Goal: Task Accomplishment & Management: Manage account settings

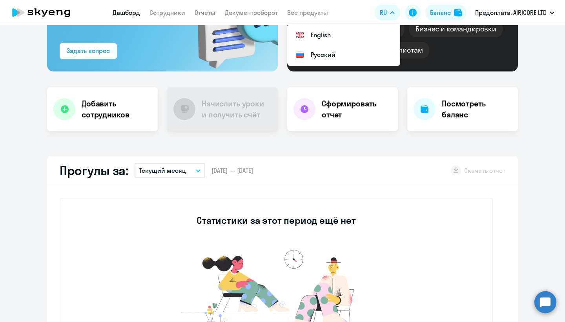
scroll to position [106, 0]
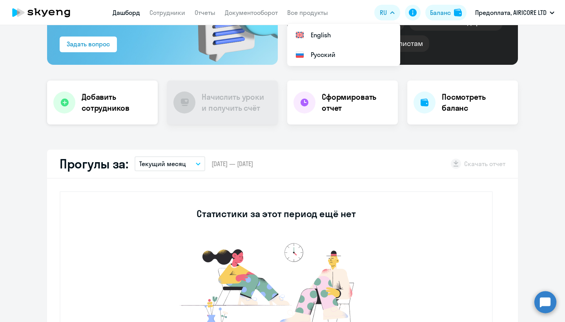
click at [133, 107] on h4 "Добавить сотрудников" at bounding box center [117, 102] width 70 height 22
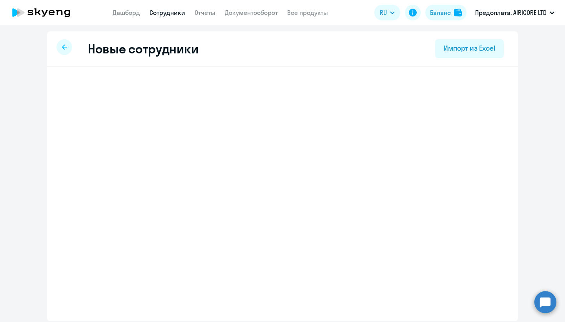
select select "english_adult_not_native_speaker"
select select "3"
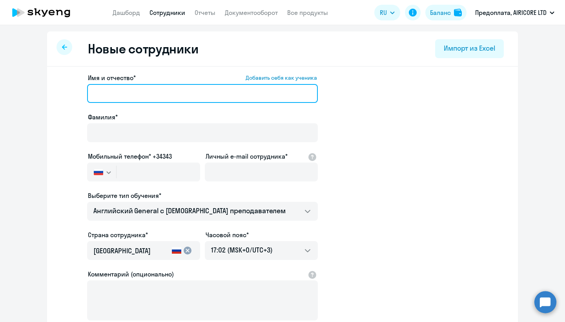
type input "Y"
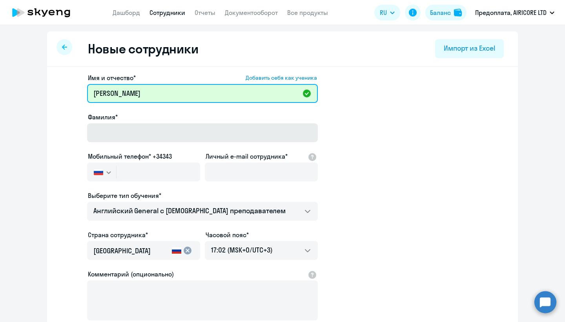
type input "[PERSON_NAME]"
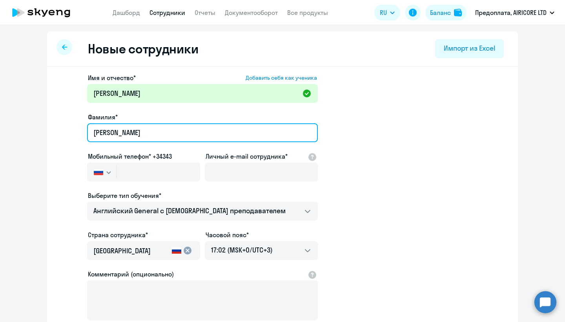
type input "[PERSON_NAME]"
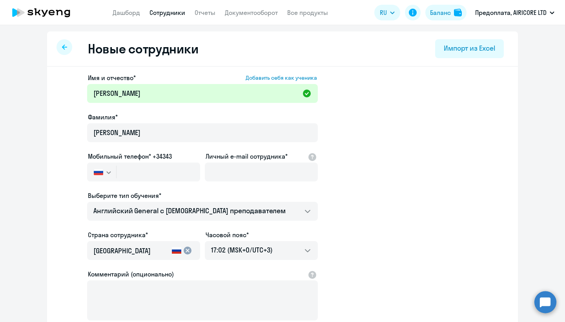
click at [108, 172] on icon "button" at bounding box center [108, 172] width 5 height 3
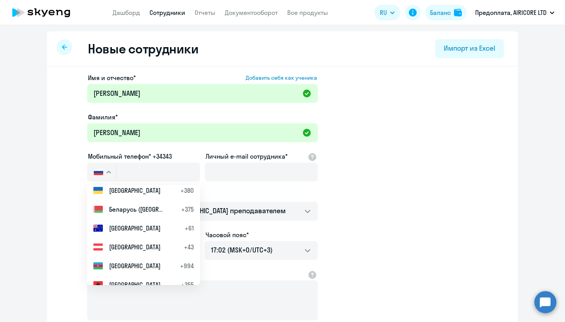
scroll to position [44, 0]
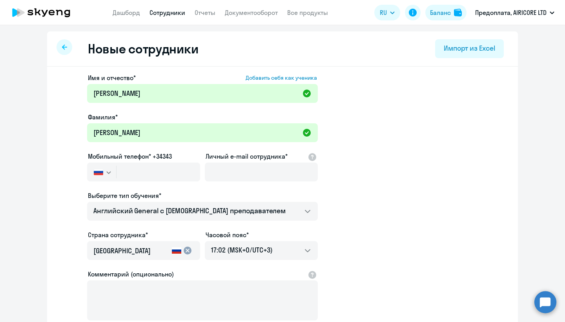
click at [367, 165] on app-new-student-form "Имя и отчество* Добавить себя как ученика [PERSON_NAME]* [PERSON_NAME] Мобильны…" at bounding box center [283, 213] width 446 height 280
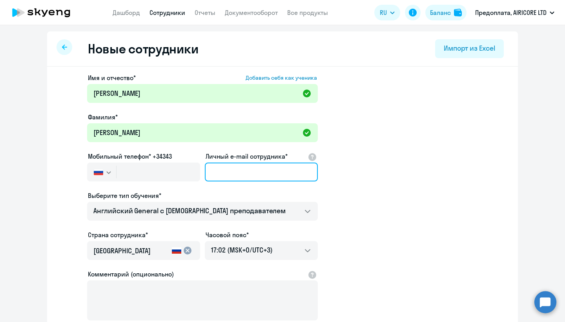
scroll to position [2, 0]
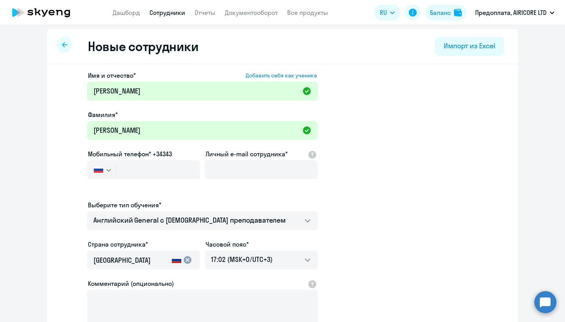
click at [69, 44] on div at bounding box center [64, 45] width 16 height 16
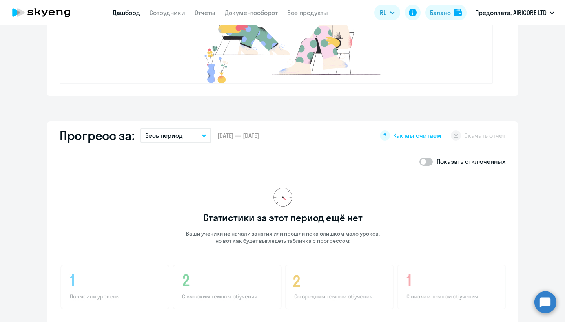
scroll to position [417, 0]
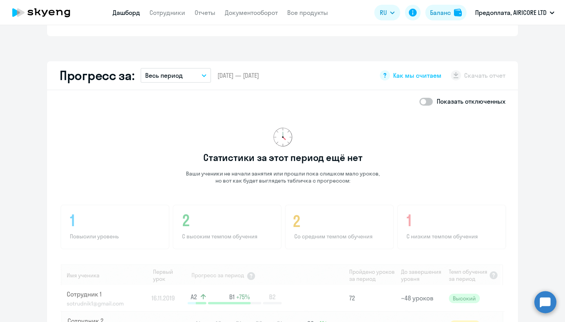
click at [193, 80] on button "Весь период" at bounding box center [175, 75] width 71 height 15
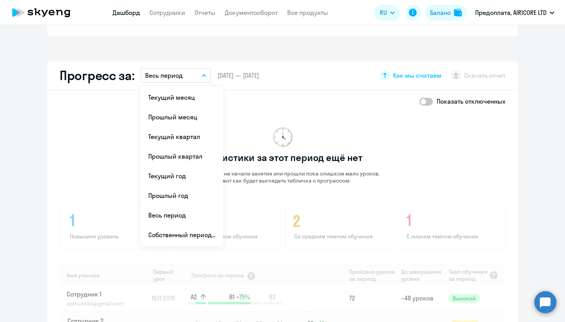
click at [429, 94] on div "Показать отключенных Статистики за этот период ещё нет Ваши ученики не начали з…" at bounding box center [282, 258] width 471 height 336
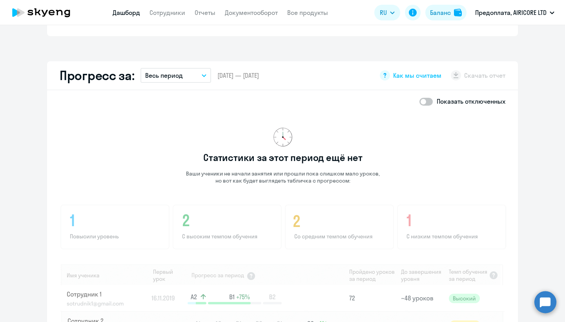
click at [426, 102] on span at bounding box center [425, 102] width 13 height 8
click at [419, 102] on input "checkbox" at bounding box center [419, 101] width 0 height 0
checkbox input "true"
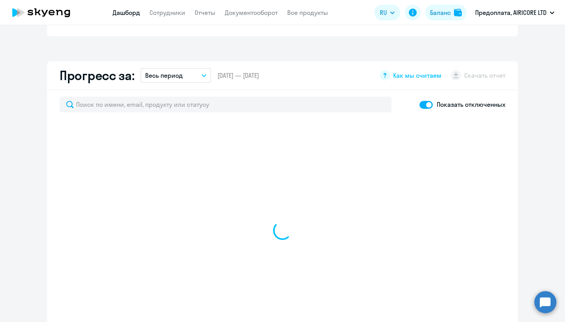
select select "30"
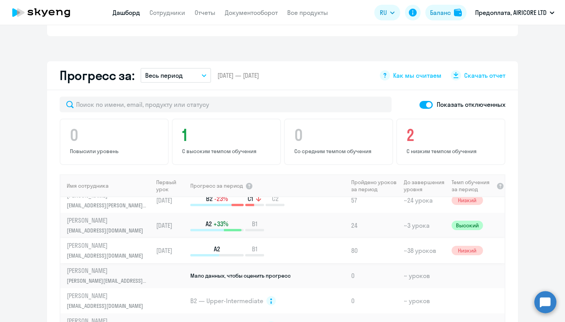
scroll to position [9, 0]
click at [107, 253] on p "[EMAIL_ADDRESS][DOMAIN_NAME]" at bounding box center [107, 255] width 81 height 9
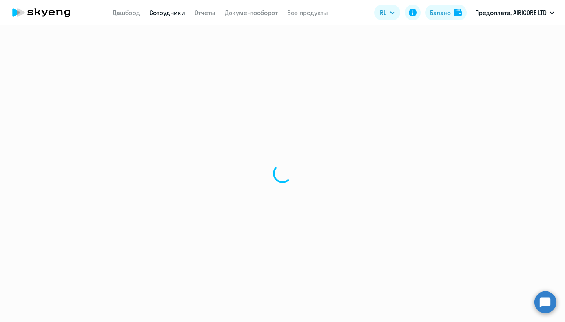
select select "english"
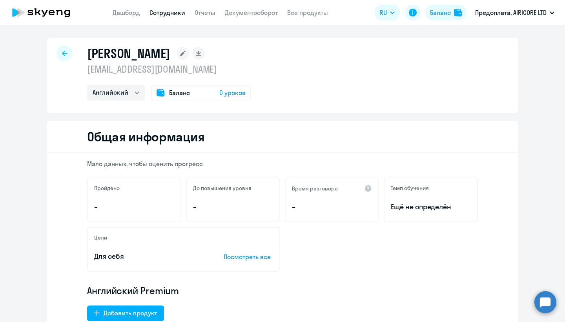
click at [138, 71] on p "[EMAIL_ADDRESS][DOMAIN_NAME]" at bounding box center [169, 69] width 164 height 13
click at [189, 54] on rect at bounding box center [182, 53] width 13 height 13
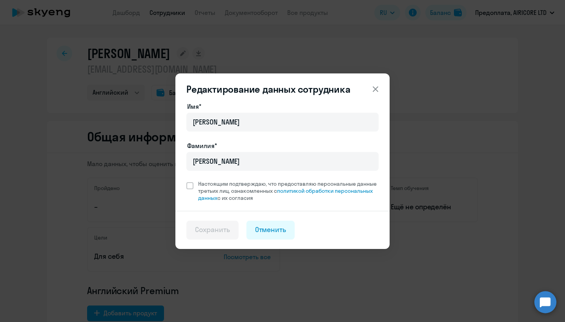
click at [377, 87] on icon at bounding box center [375, 88] width 5 height 5
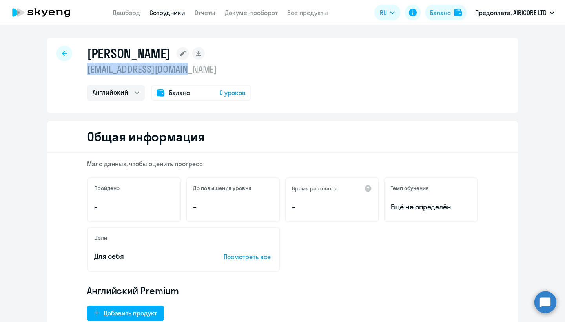
drag, startPoint x: 86, startPoint y: 69, endPoint x: 212, endPoint y: 73, distance: 126.4
click at [212, 73] on div "Никулаичев Вячеслав Андреевич hellbrush@airion.games Английский Баланс 0 уроков" at bounding box center [282, 75] width 471 height 75
copy p "[EMAIL_ADDRESS][DOMAIN_NAME]"
click at [203, 17] on app-menu-item-link "Отчеты" at bounding box center [205, 13] width 21 height 10
click at [185, 93] on span "Баланс" at bounding box center [179, 92] width 21 height 9
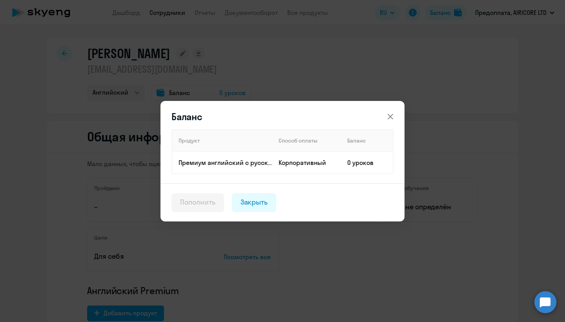
click at [389, 117] on icon at bounding box center [390, 116] width 9 height 9
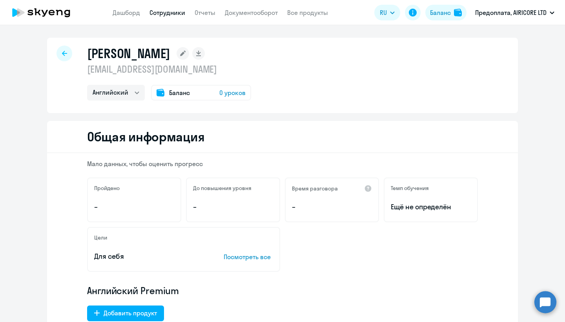
click at [63, 51] on div at bounding box center [64, 53] width 16 height 16
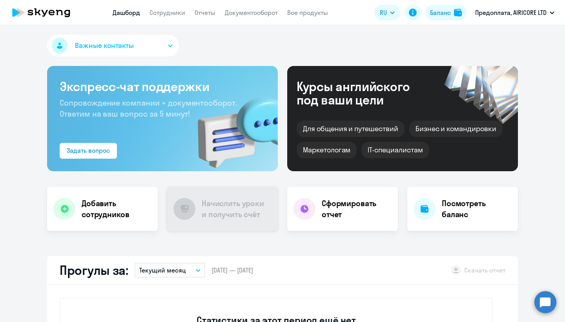
select select "30"
click at [322, 215] on h4 "Сформировать отчет" at bounding box center [357, 209] width 70 height 22
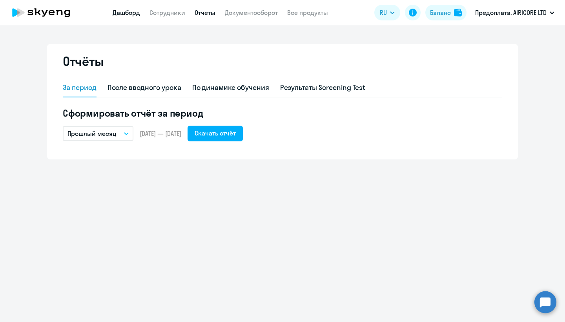
click at [129, 13] on link "Дашборд" at bounding box center [126, 13] width 27 height 8
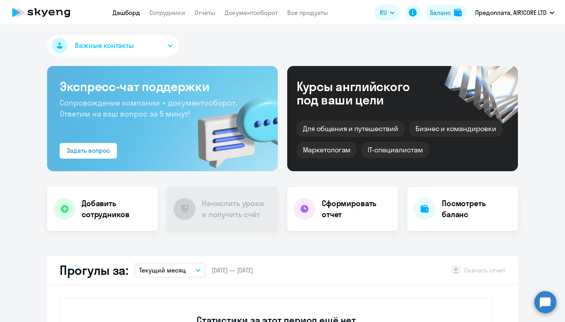
select select "30"
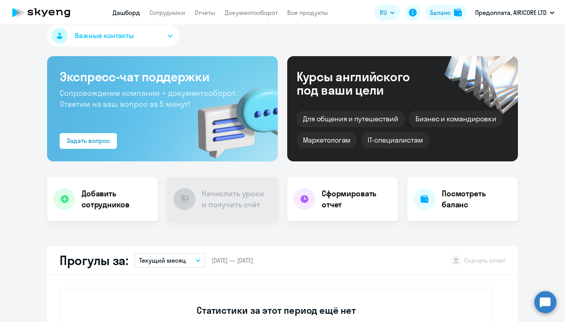
scroll to position [11, 0]
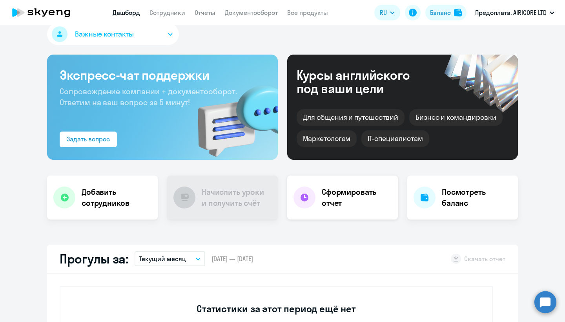
click at [349, 212] on div "Сформировать отчет" at bounding box center [342, 197] width 111 height 44
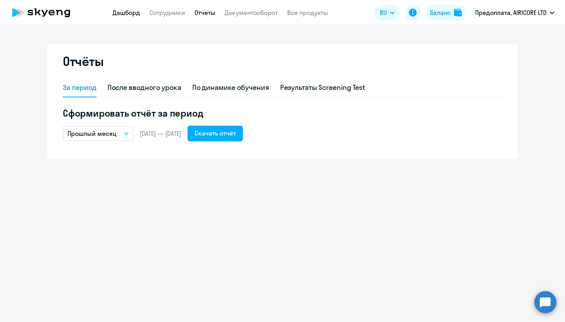
click at [128, 13] on link "Дашборд" at bounding box center [126, 13] width 27 height 8
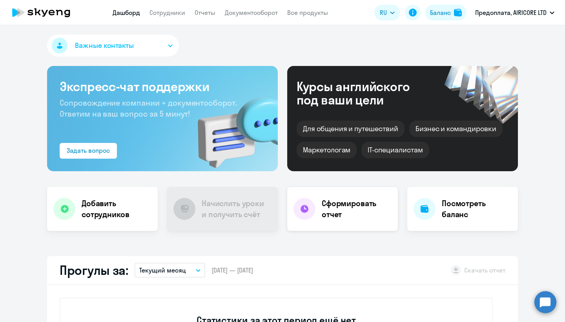
select select "30"
click at [342, 221] on div "Сформировать отчет" at bounding box center [342, 209] width 111 height 44
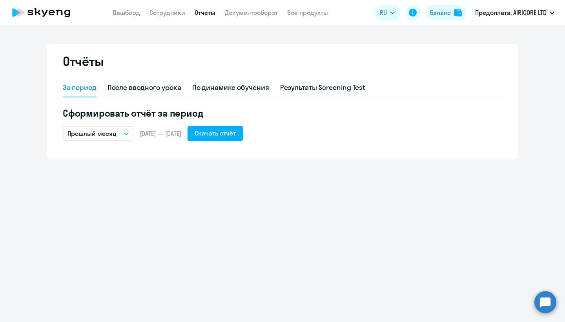
click at [114, 135] on p "Прошлый месяц" at bounding box center [91, 133] width 49 height 9
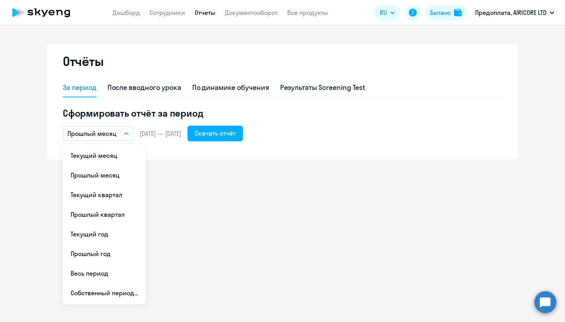
click at [114, 135] on p "Прошлый месяц" at bounding box center [91, 133] width 49 height 9
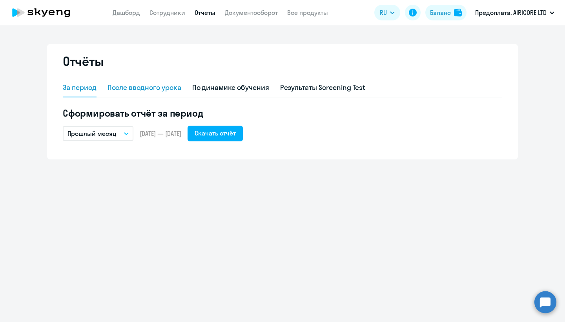
click at [160, 80] on div "После вводного урока" at bounding box center [144, 87] width 74 height 19
select select "10"
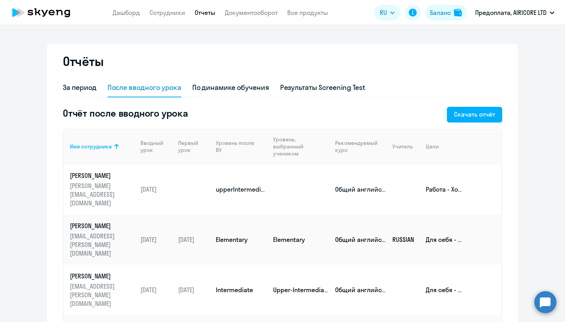
click at [435, 185] on p "Работа - Хочется свободно и легко общаться с коллегами из разных стран" at bounding box center [444, 189] width 37 height 9
click at [128, 11] on link "Дашборд" at bounding box center [126, 13] width 27 height 8
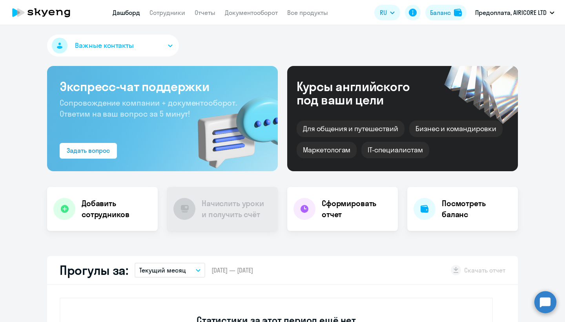
select select "30"
click at [177, 15] on link "Сотрудники" at bounding box center [167, 13] width 36 height 8
select select "30"
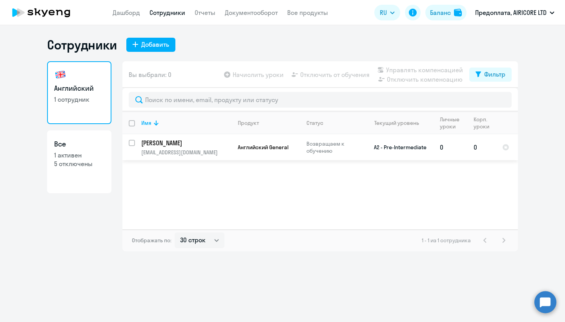
click at [135, 143] on input "select row 22331899" at bounding box center [137, 148] width 16 height 16
checkbox input "true"
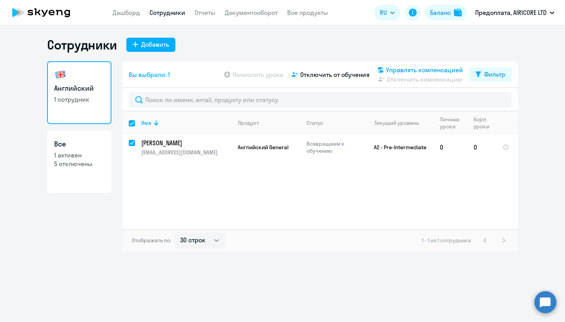
click at [419, 71] on span "Управлять компенсацией" at bounding box center [424, 69] width 77 height 9
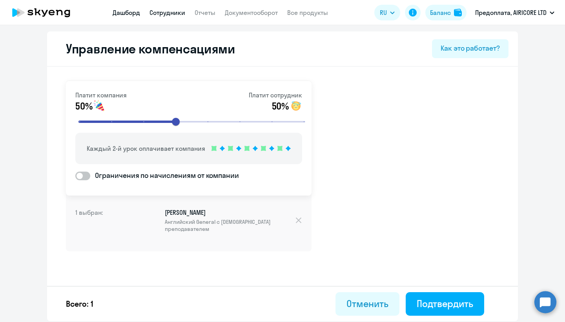
click at [130, 10] on link "Дашборд" at bounding box center [126, 13] width 27 height 8
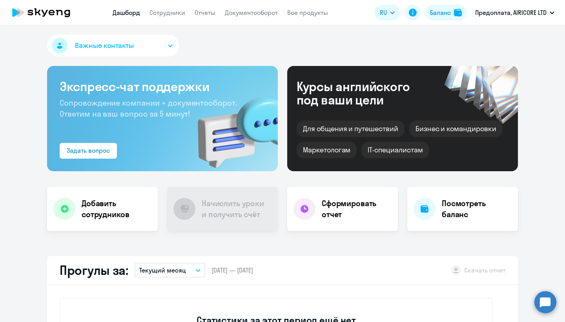
select select "30"
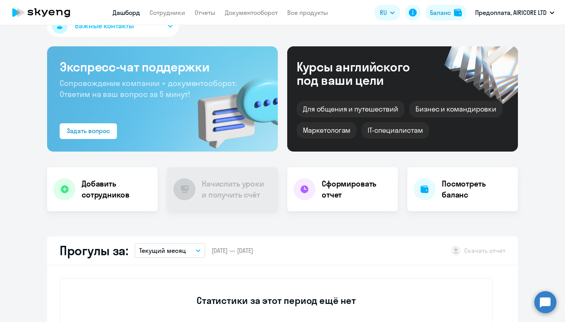
scroll to position [21, 0]
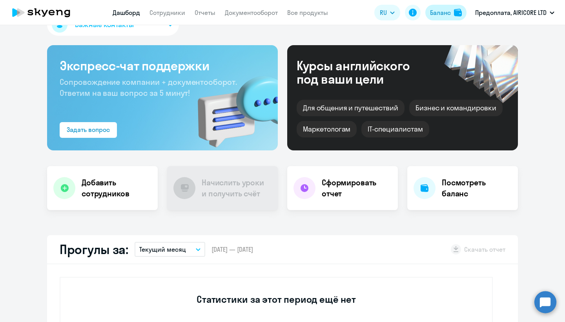
click at [440, 19] on button "Баланс" at bounding box center [445, 13] width 41 height 16
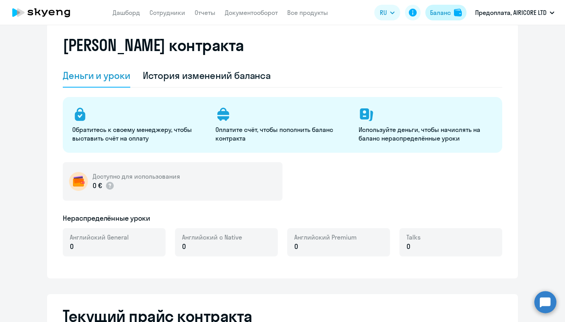
select select "english_adult_not_native_speaker"
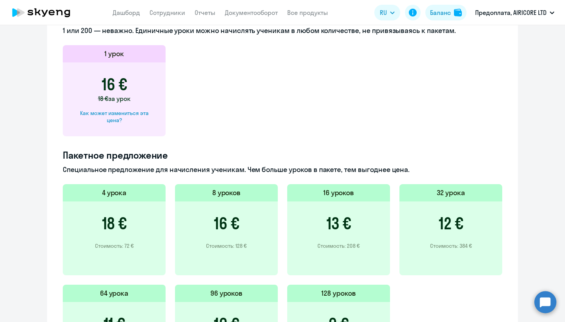
scroll to position [424, 0]
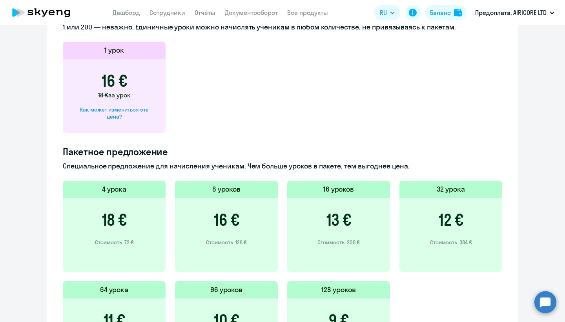
click at [316, 229] on div "13 € Стоимость: 208 €" at bounding box center [338, 235] width 103 height 74
click at [257, 229] on div "16 € Стоимость: 128 €" at bounding box center [226, 235] width 103 height 74
click at [350, 240] on p "Стоимость: 208 €" at bounding box center [338, 241] width 42 height 7
click at [375, 214] on div "13 € Стоимость: 208 €" at bounding box center [338, 235] width 103 height 74
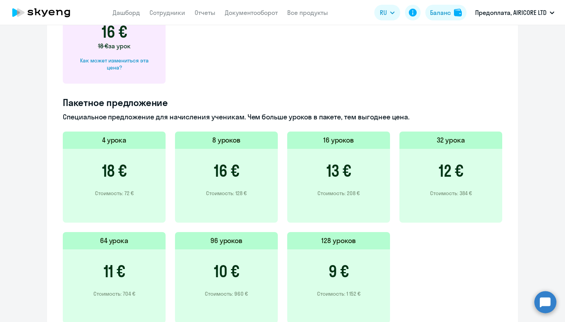
scroll to position [523, 0]
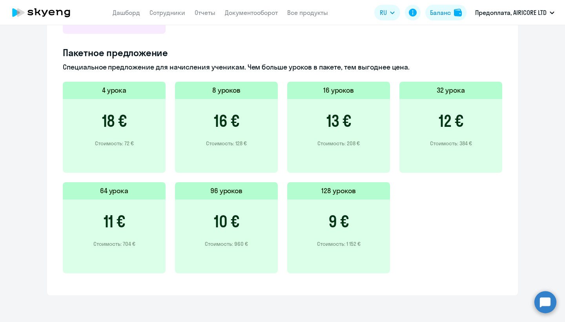
click at [361, 146] on div "13 € Стоимость: 208 €" at bounding box center [338, 136] width 103 height 74
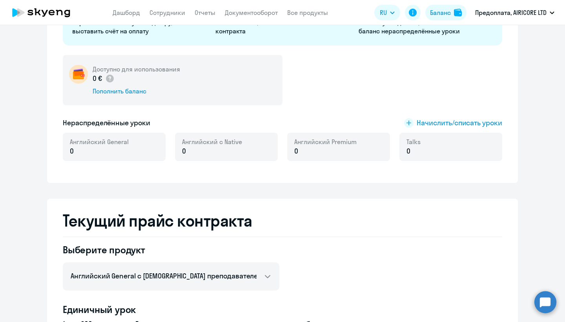
scroll to position [127, 0]
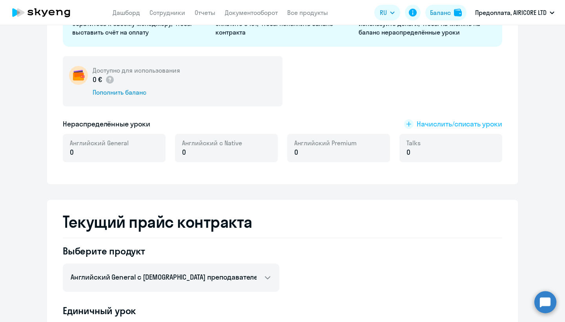
click at [426, 123] on span "Начислить/списать уроки" at bounding box center [460, 124] width 86 height 10
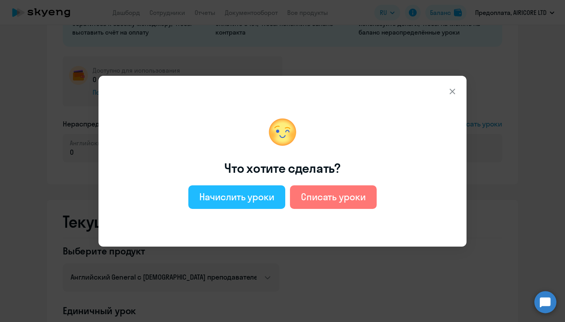
click at [248, 197] on div "Начислить уроки" at bounding box center [236, 196] width 75 height 13
select select "english_adult_not_native_speaker"
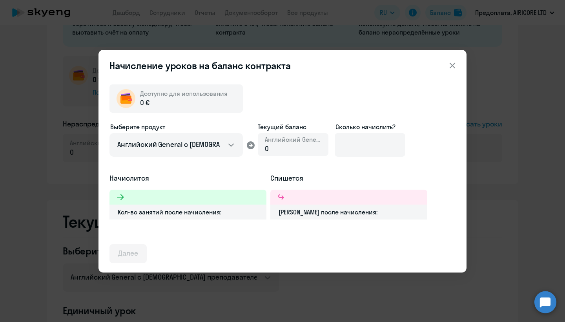
click at [237, 199] on div at bounding box center [187, 196] width 157 height 15
click at [346, 142] on input at bounding box center [370, 145] width 71 height 24
type input "16"
click at [152, 94] on span "Доступно для использования" at bounding box center [183, 93] width 87 height 8
click at [446, 68] on button at bounding box center [452, 66] width 16 height 16
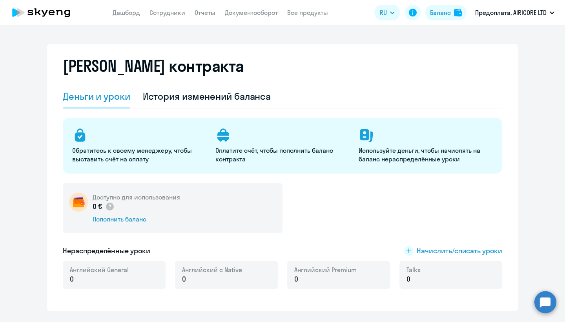
scroll to position [0, 0]
click at [444, 12] on div "Баланс" at bounding box center [440, 12] width 21 height 9
click at [448, 18] on button "Баланс" at bounding box center [445, 13] width 41 height 16
click at [448, 15] on div "Баланс" at bounding box center [440, 12] width 21 height 9
click at [222, 103] on div "История изменений баланса" at bounding box center [207, 97] width 128 height 24
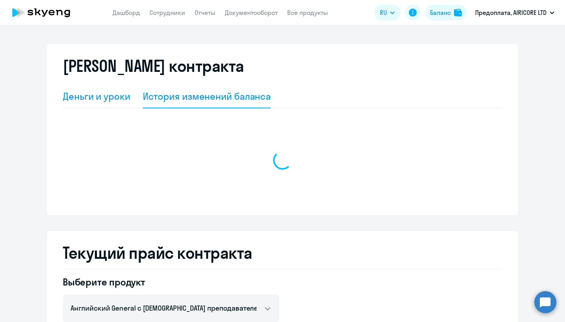
click at [113, 98] on div "Деньги и уроки" at bounding box center [96, 96] width 67 height 13
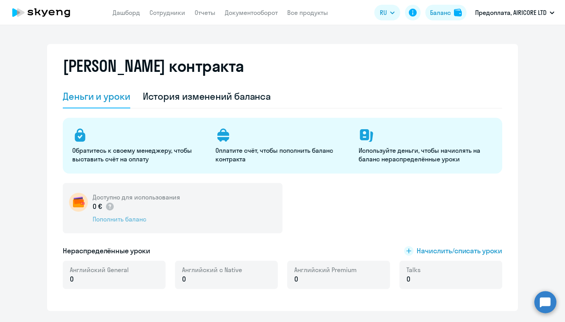
click at [127, 220] on div "Пополнить баланс" at bounding box center [136, 219] width 87 height 9
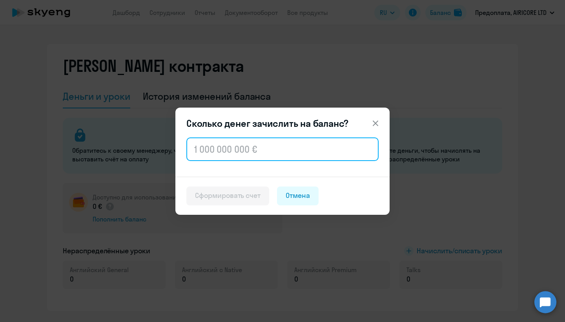
click at [227, 149] on input "text" at bounding box center [282, 149] width 192 height 24
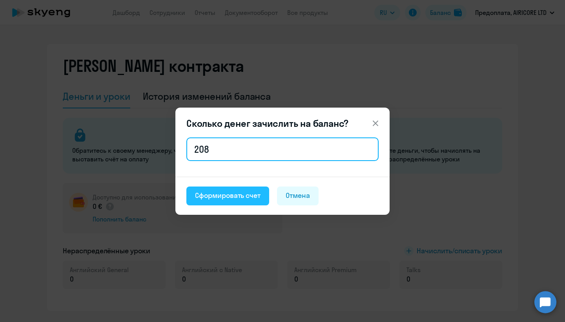
type input "208"
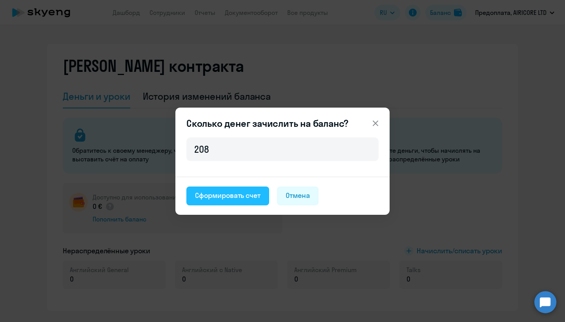
click at [220, 191] on div "Сформировать счет" at bounding box center [227, 195] width 65 height 10
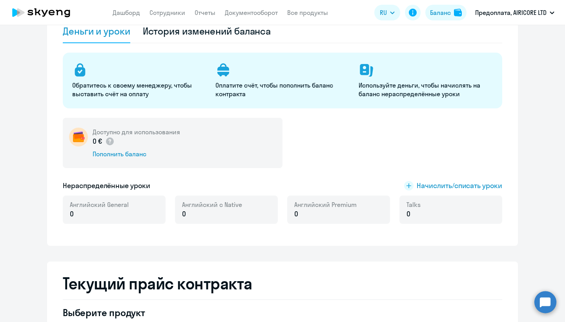
scroll to position [92, 0]
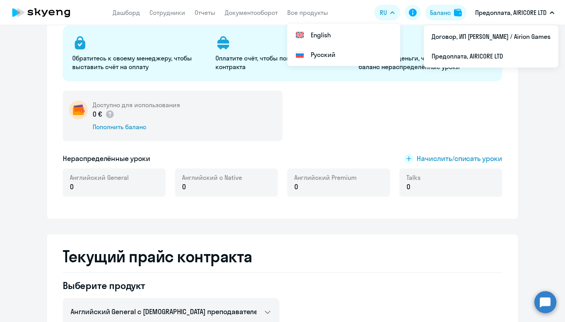
click at [546, 1] on app-header "Дашборд Сотрудники Отчеты Документооборот Все продукты Дашборд Сотрудники Отчет…" at bounding box center [282, 12] width 565 height 25
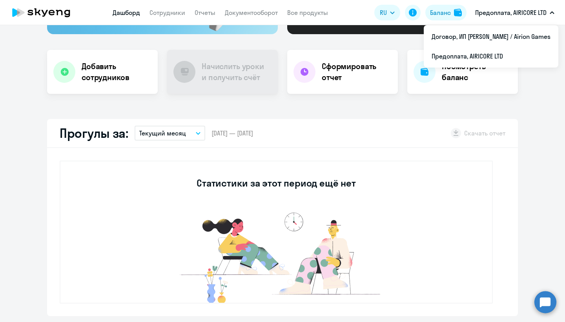
scroll to position [146, 0]
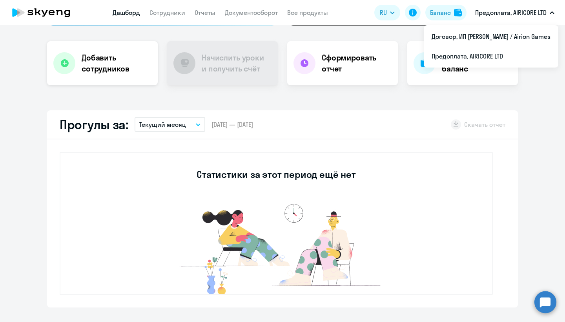
click at [134, 74] on h4 "Добавить сотрудников" at bounding box center [117, 63] width 70 height 22
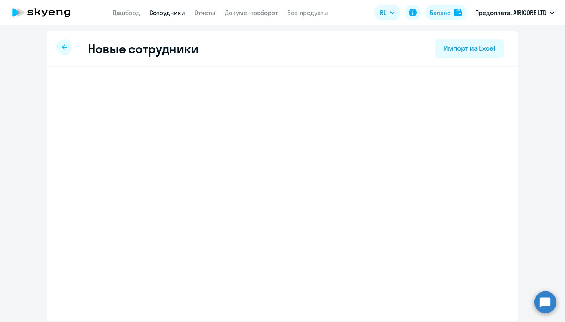
select select "english_adult_not_native_speaker"
select select "3"
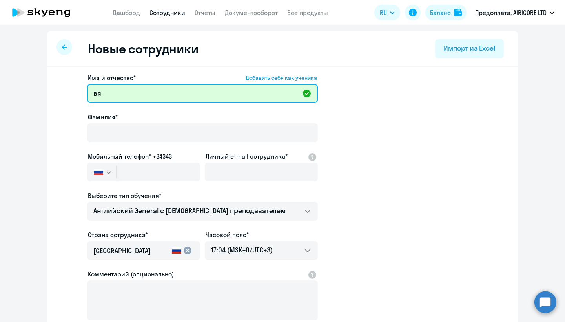
type input "[PERSON_NAME]"
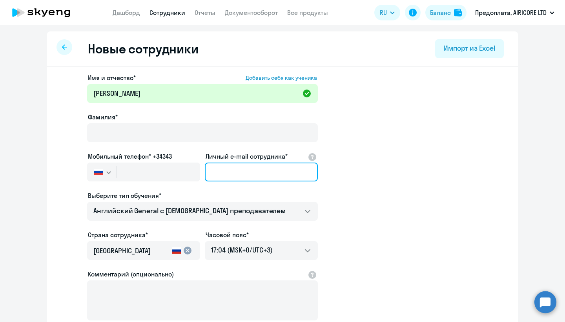
type input "[PERSON_NAME][EMAIL_ADDRESS][DOMAIN_NAME]"
drag, startPoint x: 298, startPoint y: 171, endPoint x: 202, endPoint y: 173, distance: 96.5
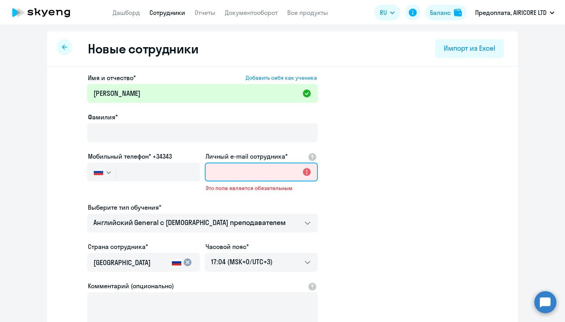
click at [222, 175] on input "Личный e-mail сотрудника*" at bounding box center [261, 171] width 113 height 19
paste input "[EMAIL_ADDRESS][DOMAIN_NAME]"
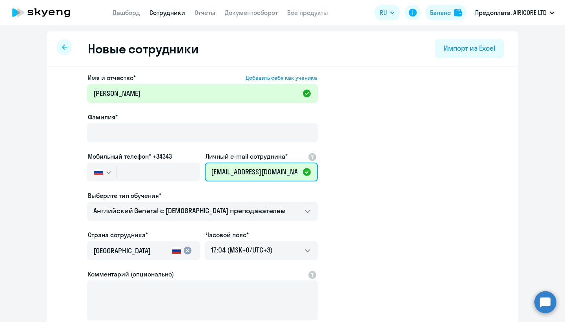
type input "[EMAIL_ADDRESS][DOMAIN_NAME]"
click at [397, 170] on app-new-student-form "Имя и отчество* Добавить себя как ученика Вячеслав Airicore Фамилия* Мобильный …" at bounding box center [283, 213] width 446 height 280
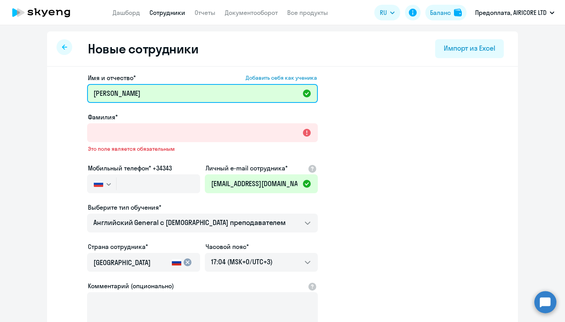
drag, startPoint x: 170, startPoint y: 93, endPoint x: 126, endPoint y: 93, distance: 44.3
click at [126, 93] on input "Вячеслав Airicore" at bounding box center [202, 93] width 231 height 19
type input "Вячеслав"
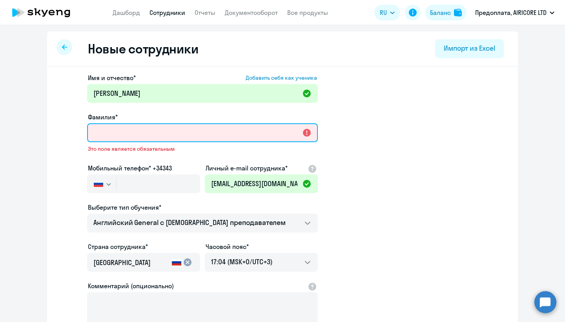
click at [107, 131] on input "Фамилия*" at bounding box center [202, 132] width 231 height 19
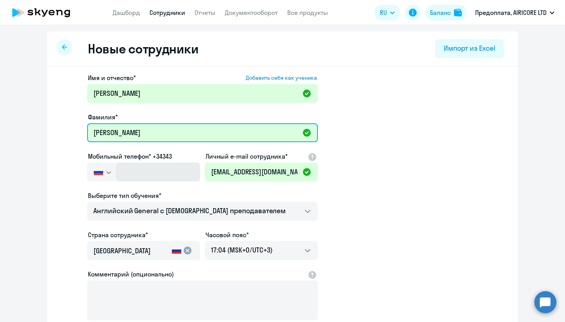
type input "Никулаичев"
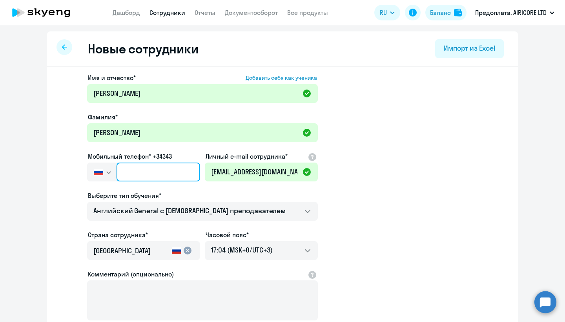
click at [127, 165] on input "text" at bounding box center [158, 171] width 84 height 19
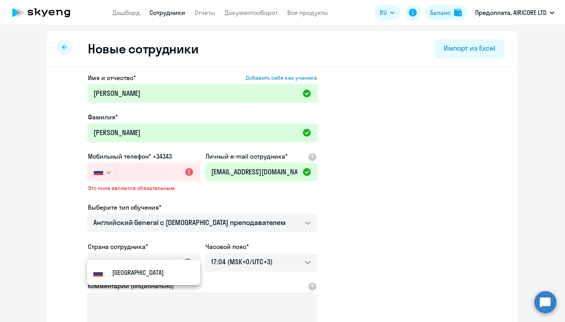
click at [358, 238] on app-new-student-form "Имя и отчество* Добавить себя как ученика Вячеслав Фамилия* Никулаичев Мобильны…" at bounding box center [283, 218] width 446 height 291
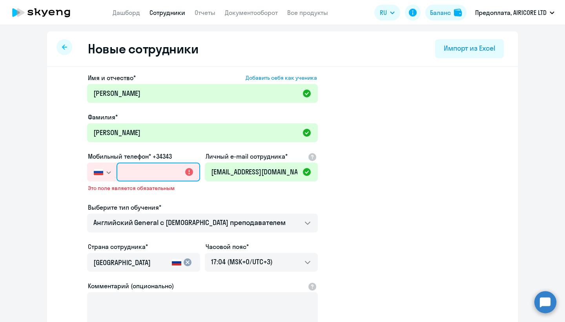
click at [140, 169] on input "text" at bounding box center [158, 171] width 84 height 19
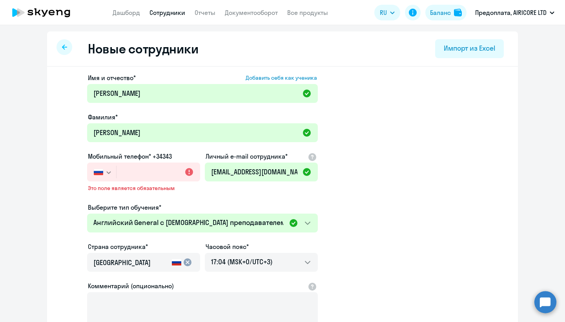
click at [107, 173] on icon "button" at bounding box center [108, 172] width 5 height 3
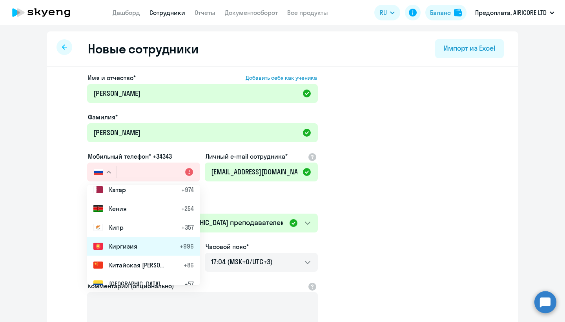
scroll to position [1608, 0]
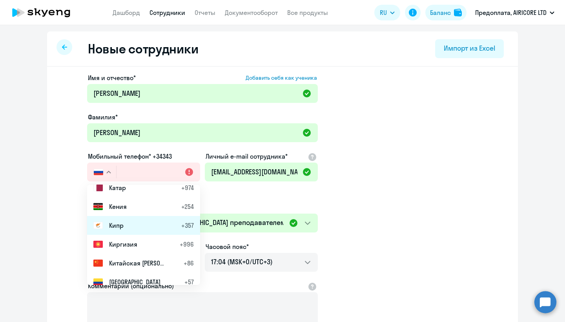
click at [126, 229] on li "Кипр +357" at bounding box center [143, 225] width 113 height 19
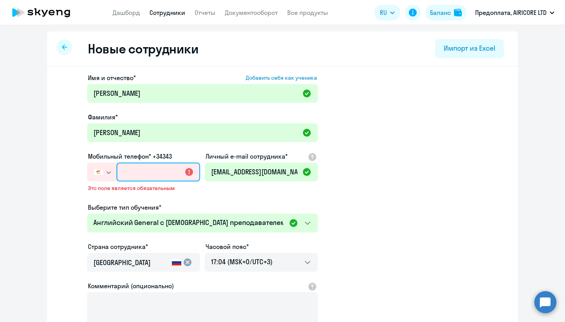
click at [148, 167] on input "text" at bounding box center [158, 171] width 84 height 19
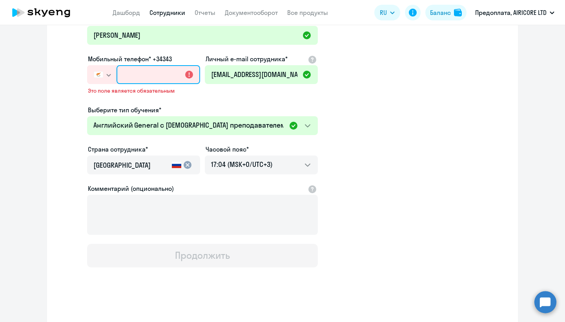
scroll to position [101, 0]
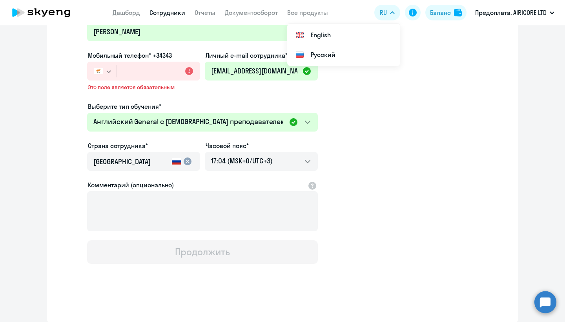
click at [507, 130] on div "Имя и отчество* Добавить себя как ученика Вячеслав Фамилия* Никулаичев Мобильны…" at bounding box center [282, 144] width 471 height 357
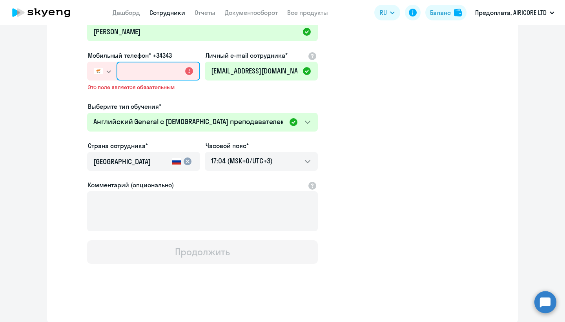
click at [133, 72] on input "text" at bounding box center [158, 71] width 84 height 19
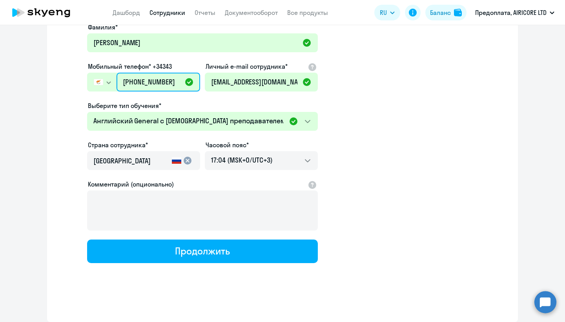
scroll to position [89, 0]
type input "+357 99-868-926"
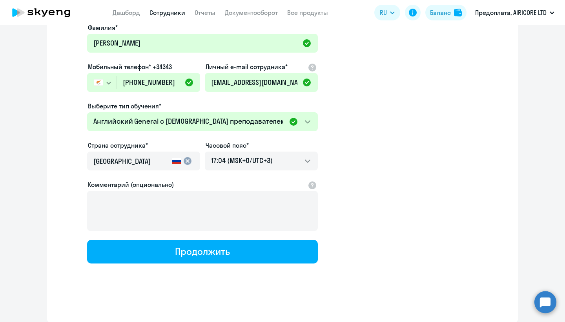
click at [394, 116] on app-new-student-form "Имя и отчество* Добавить себя как ученика Вячеслав Фамилия* Никулаичев Мобильны…" at bounding box center [283, 124] width 446 height 280
click at [131, 164] on input "Россия" at bounding box center [130, 161] width 75 height 10
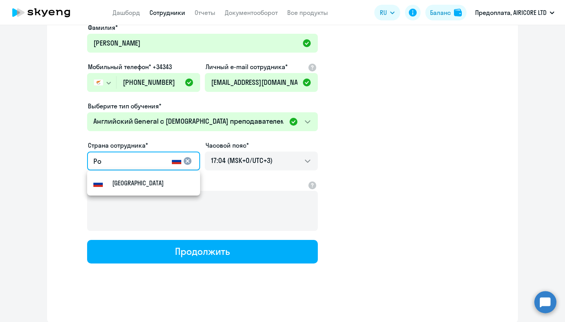
type input "Р"
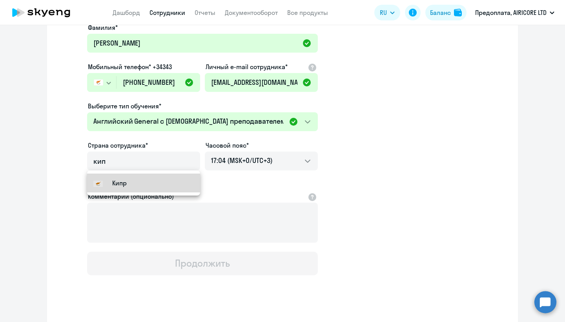
click at [122, 179] on small "Кипр" at bounding box center [119, 182] width 15 height 9
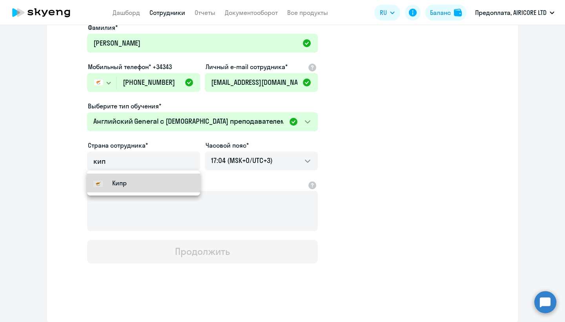
type input "Кипр"
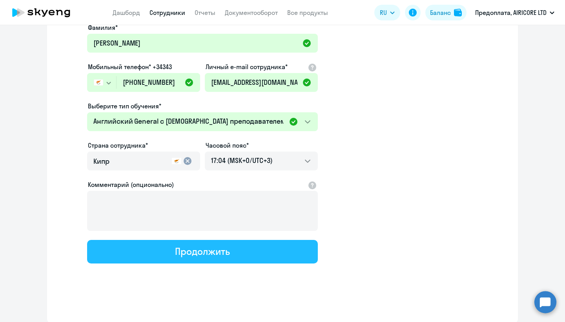
click at [258, 258] on button "Продолжить" at bounding box center [202, 252] width 231 height 24
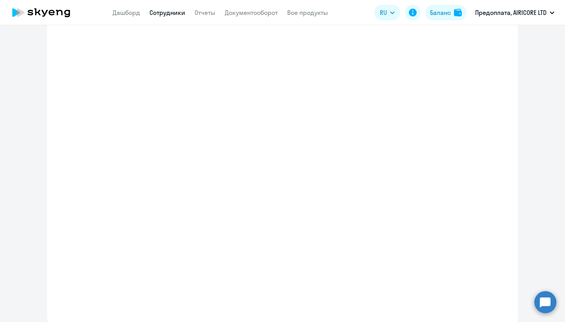
select select "english_adult_not_native_speaker"
select select "3"
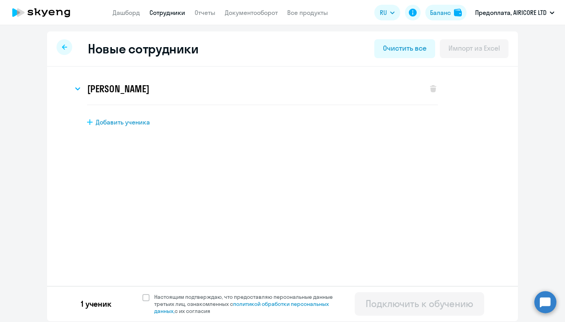
scroll to position [0, 0]
click at [123, 92] on h3 "Вячеслав Никулаичев" at bounding box center [118, 88] width 62 height 13
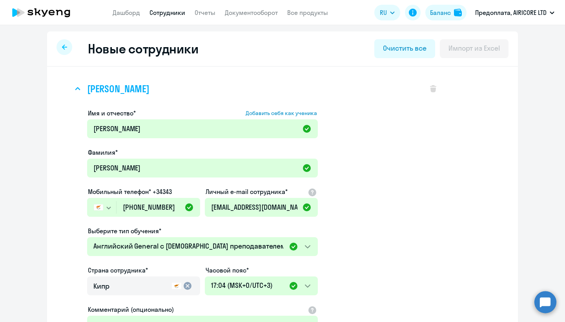
click at [123, 92] on h3 "Вячеслав Никулаичев" at bounding box center [118, 88] width 62 height 13
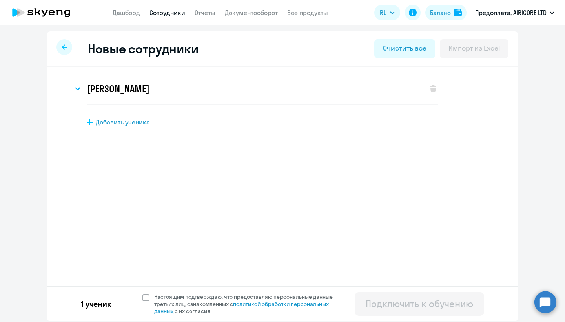
click at [152, 297] on span "Настоящим подтверждаю, что предоставляю персональные данные третьих лиц, ознако…" at bounding box center [245, 303] width 193 height 21
click at [142, 293] on input "Настоящим подтверждаю, что предоставляю персональные данные третьих лиц, ознако…" at bounding box center [142, 293] width 0 height 0
checkbox input "true"
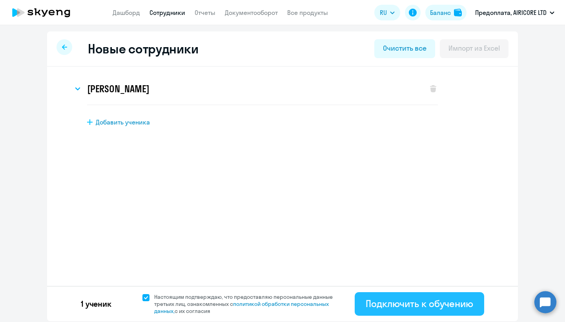
click at [397, 302] on div "Подключить к обучению" at bounding box center [419, 303] width 107 height 13
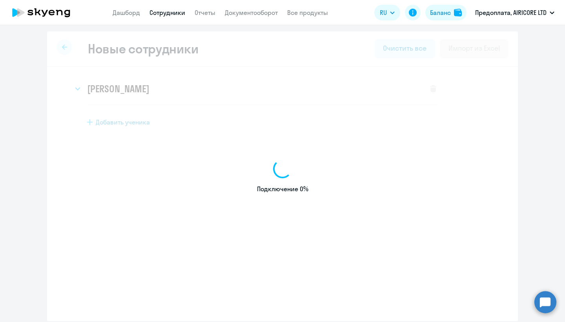
select select "english_adult_not_native_speaker"
select select "3"
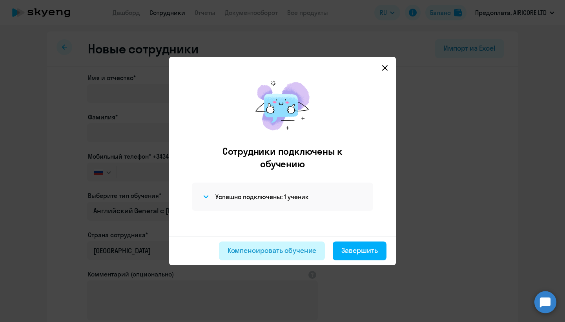
click at [297, 253] on div "Компенсировать обучение" at bounding box center [271, 250] width 89 height 10
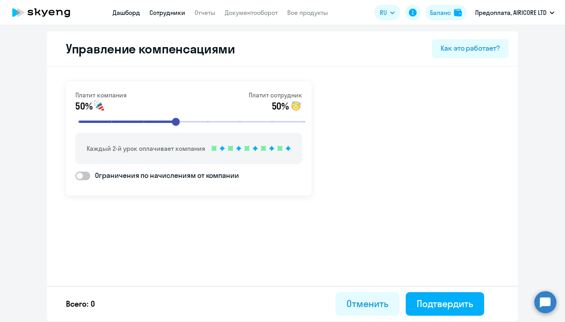
click at [135, 10] on link "Дашборд" at bounding box center [126, 13] width 27 height 8
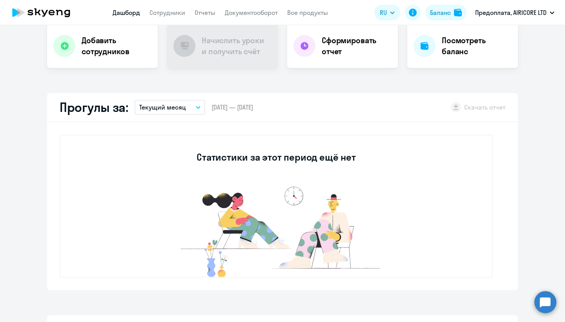
select select "30"
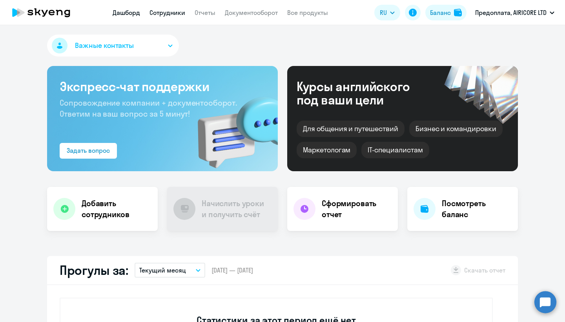
click at [164, 10] on link "Сотрудники" at bounding box center [167, 13] width 36 height 8
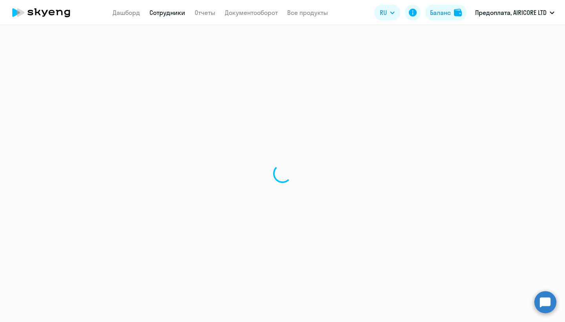
select select "30"
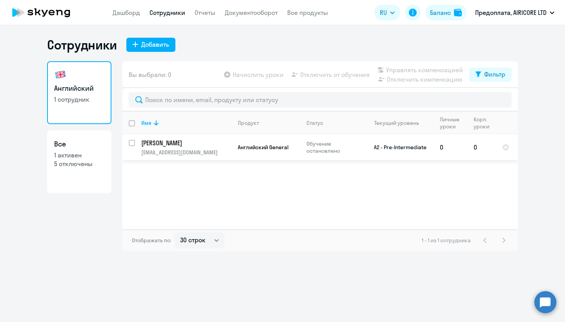
click at [158, 146] on p "[PERSON_NAME]" at bounding box center [185, 142] width 89 height 9
select select "english"
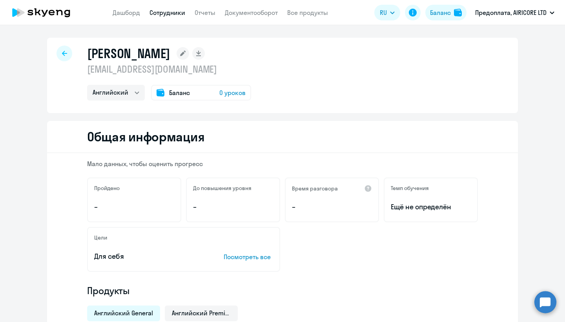
click at [227, 93] on span "0 уроков" at bounding box center [232, 92] width 26 height 9
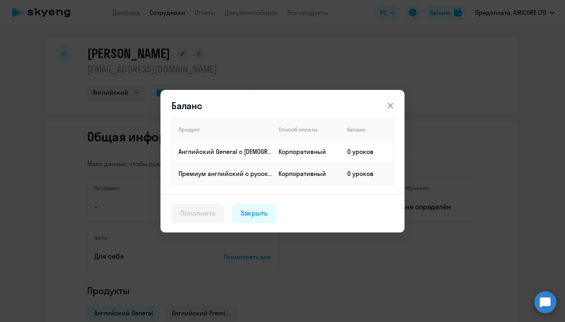
click at [389, 104] on icon at bounding box center [390, 104] width 5 height 5
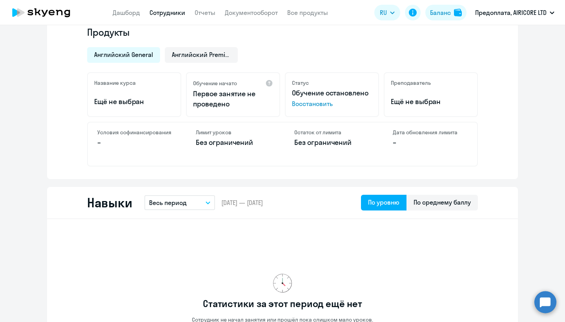
scroll to position [153, 0]
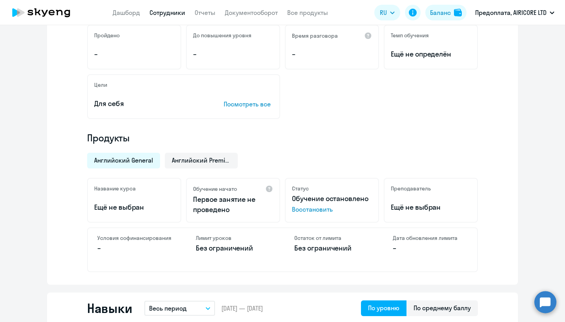
click at [313, 209] on span "Восстановить" at bounding box center [332, 208] width 80 height 9
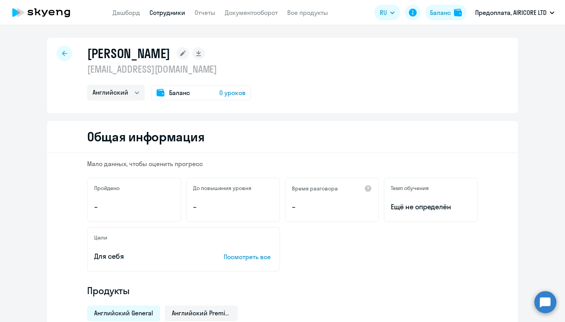
scroll to position [0, 0]
click at [135, 13] on link "Дашборд" at bounding box center [126, 13] width 27 height 8
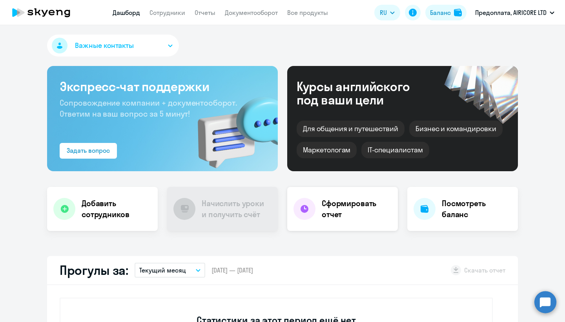
select select "30"
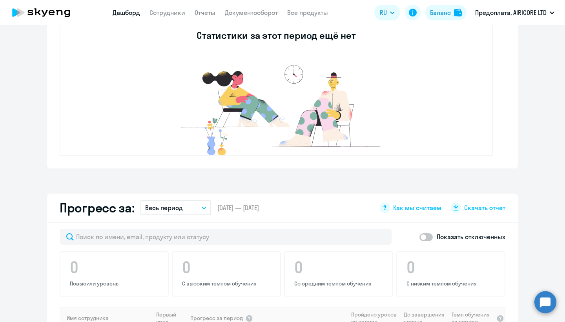
scroll to position [290, 0]
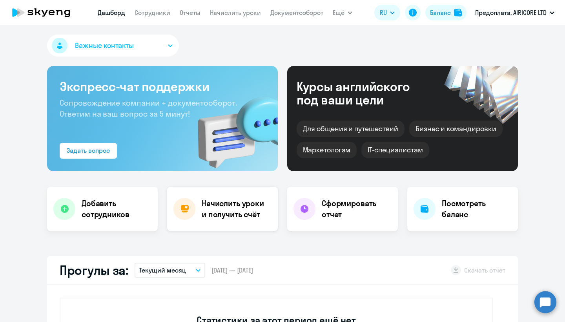
select select "30"
click at [238, 206] on h4 "Начислить уроки и получить счёт" at bounding box center [236, 209] width 68 height 22
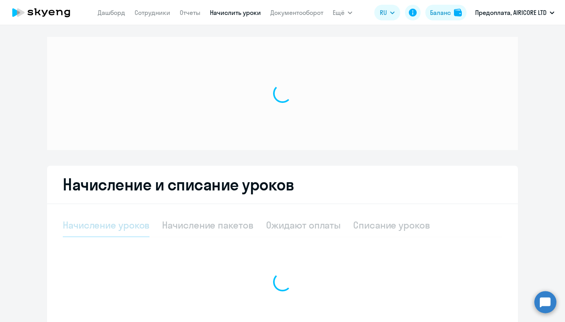
select select "10"
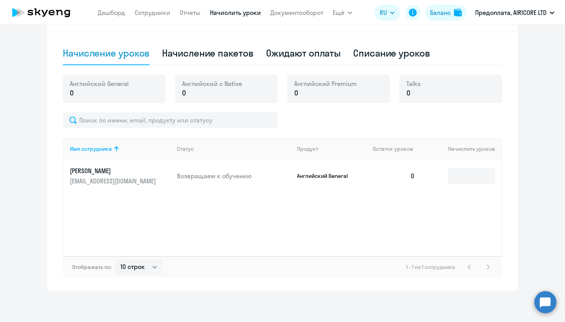
scroll to position [242, 0]
click at [218, 60] on div "Начисление пакетов" at bounding box center [207, 54] width 91 height 24
select select "10"
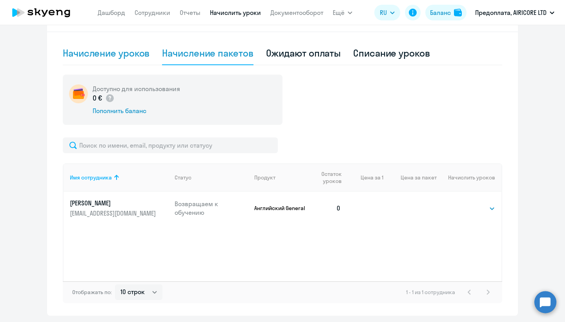
click at [133, 58] on div "Начисление уроков" at bounding box center [106, 53] width 87 height 13
select select "10"
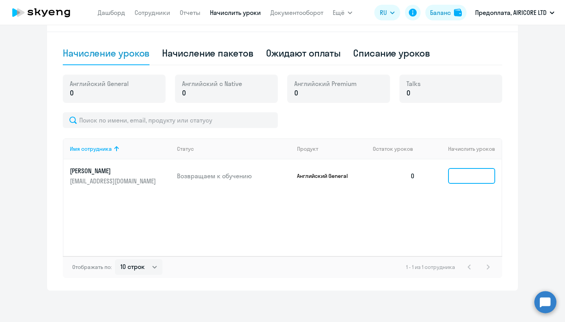
click at [464, 176] on input at bounding box center [471, 176] width 47 height 16
type input "8"
type input "7"
type input "6"
type input "8"
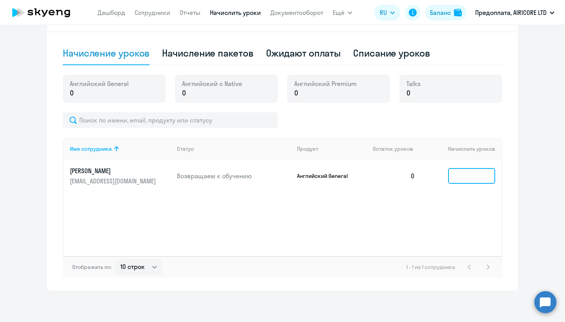
type input "7"
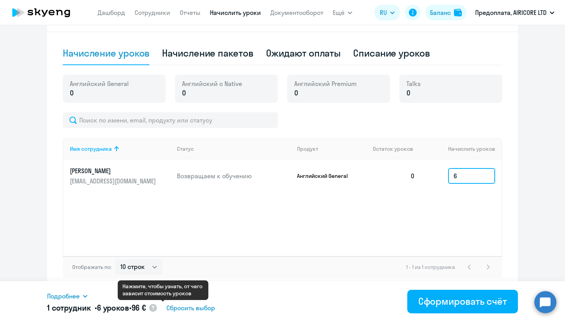
type input "6"
click at [157, 308] on circle at bounding box center [153, 308] width 8 height 8
select select "english_adult_not_native_speaker"
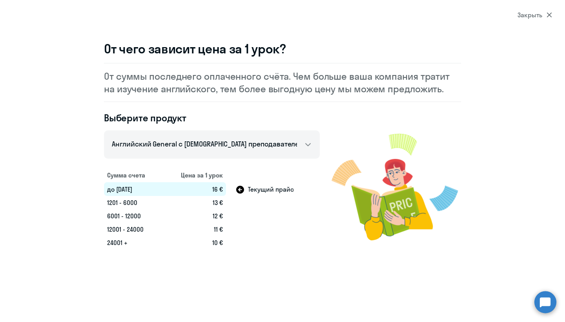
select select "30"
select select "english"
select select "30"
